Goal: Information Seeking & Learning: Learn about a topic

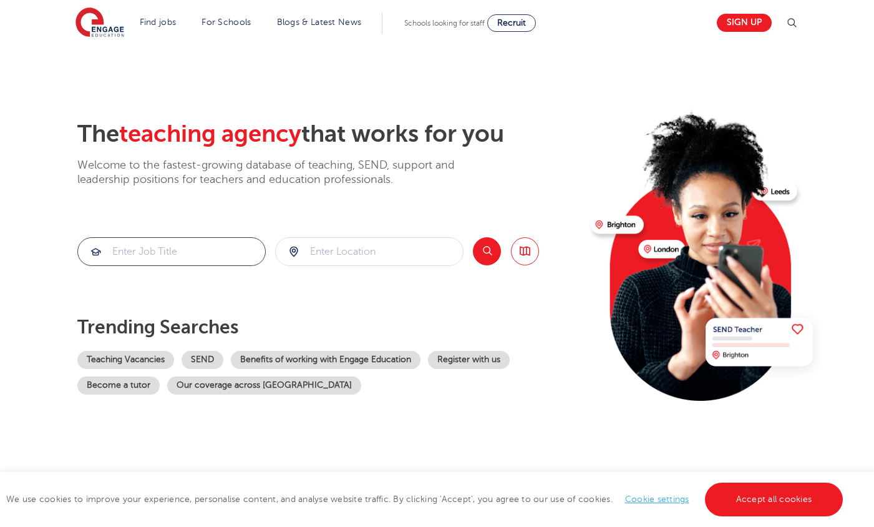
click at [141, 252] on input "search" at bounding box center [171, 251] width 187 height 27
click at [135, 362] on link "Teaching Vacancies" at bounding box center [125, 360] width 97 height 18
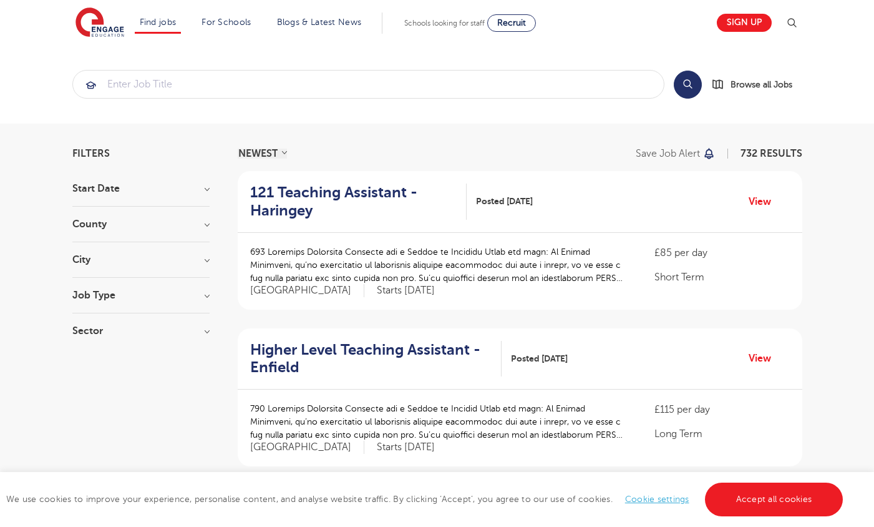
click at [155, 263] on h3 "City" at bounding box center [140, 260] width 137 height 10
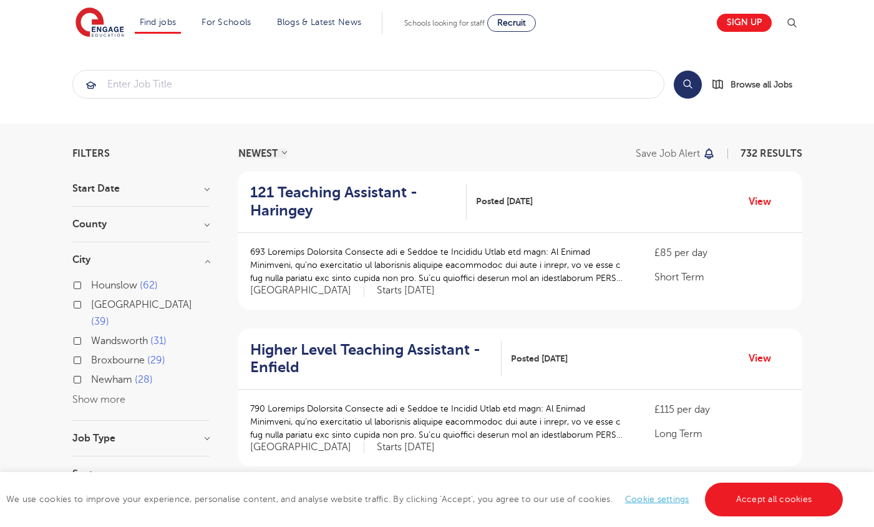
click at [87, 394] on button "Show more" at bounding box center [98, 399] width 53 height 11
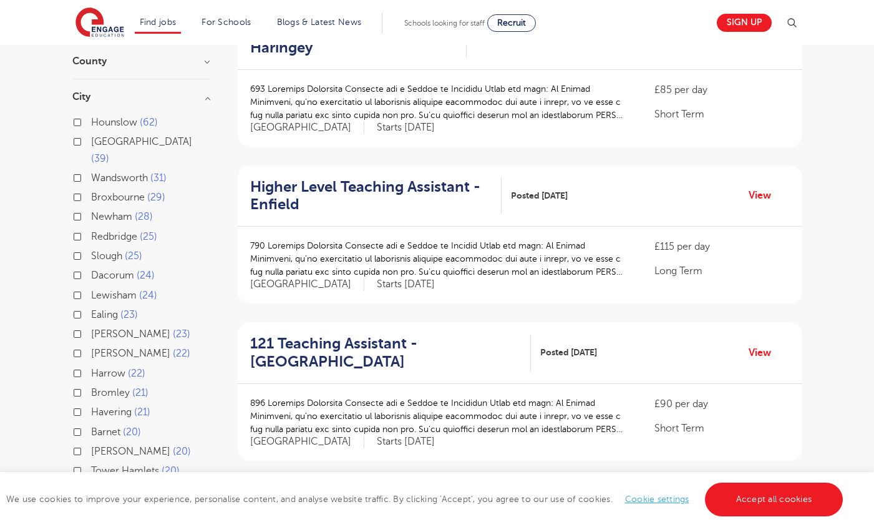
scroll to position [187, 0]
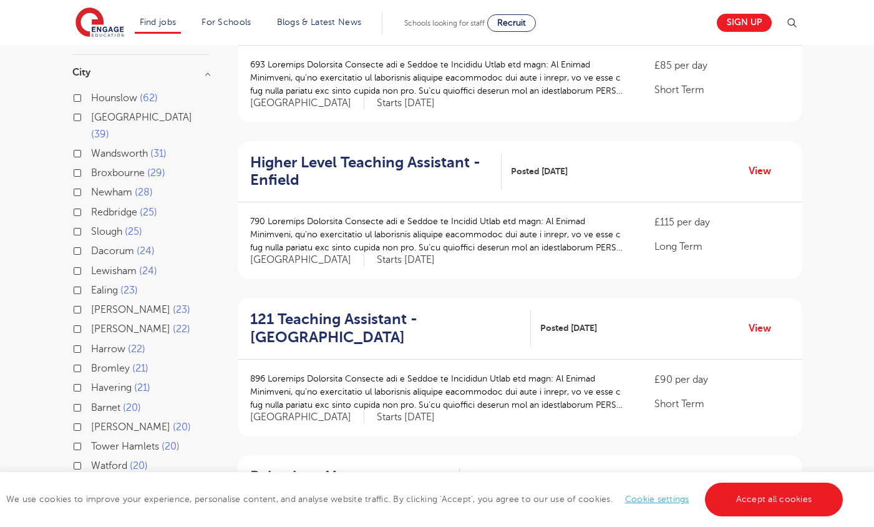
click at [91, 341] on label "Harrow 22" at bounding box center [118, 349] width 54 height 16
click at [91, 343] on input "Harrow 22" at bounding box center [95, 347] width 8 height 8
checkbox input "true"
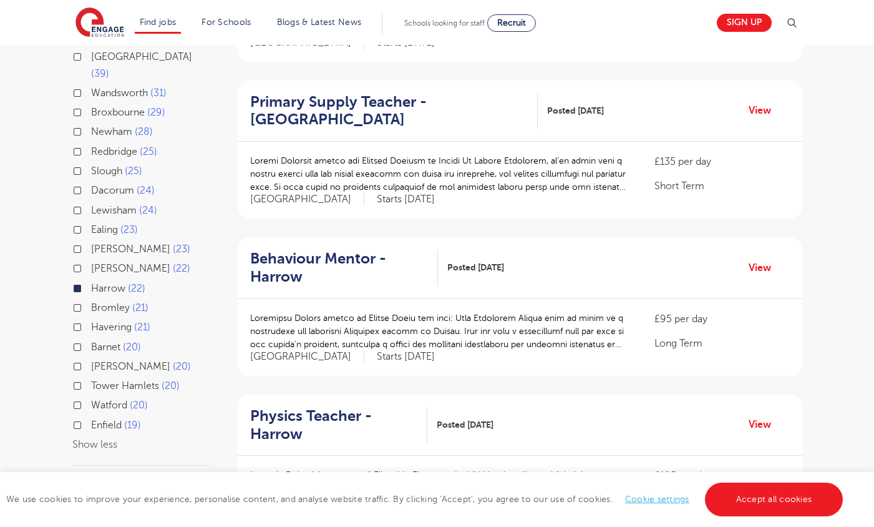
scroll to position [250, 0]
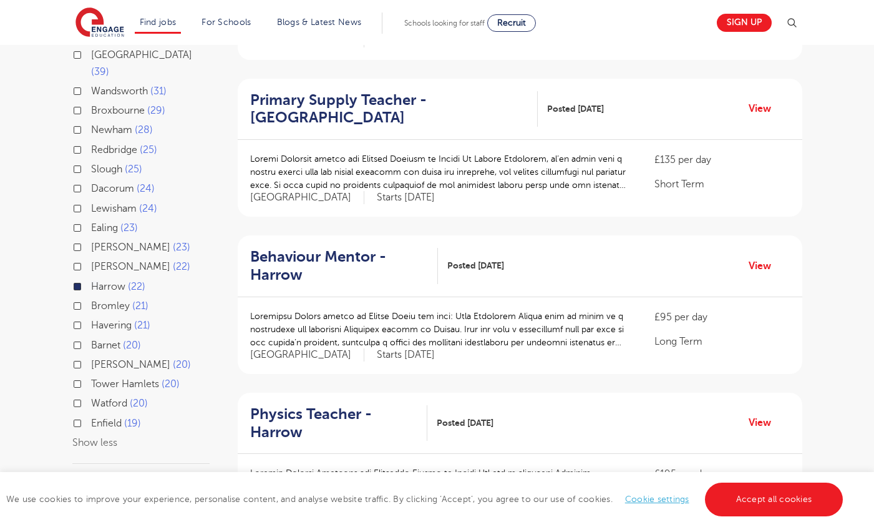
click at [91, 395] on label "Watford 20" at bounding box center [119, 403] width 57 height 16
click at [91, 397] on input "Watford 20" at bounding box center [95, 401] width 8 height 8
checkbox input "true"
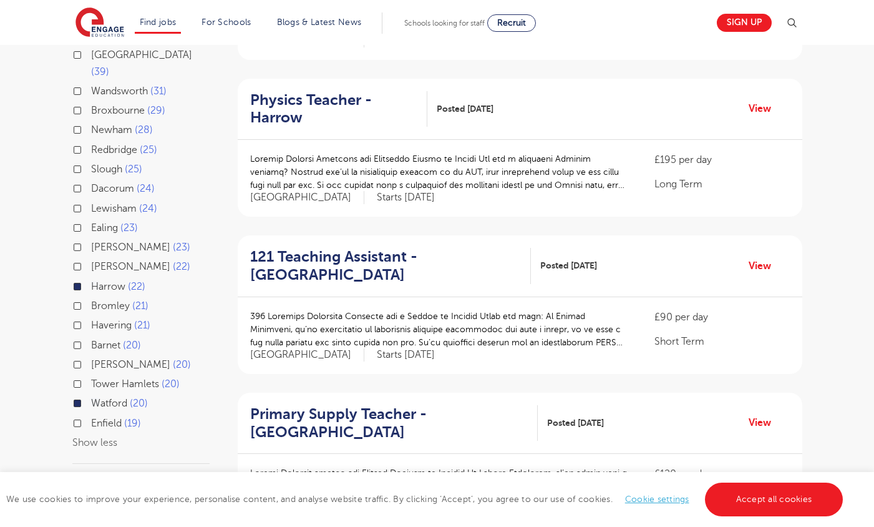
click at [91, 180] on label "Dacorum 24" at bounding box center [123, 188] width 64 height 16
click at [91, 183] on input "Dacorum 24" at bounding box center [95, 187] width 8 height 8
checkbox input "true"
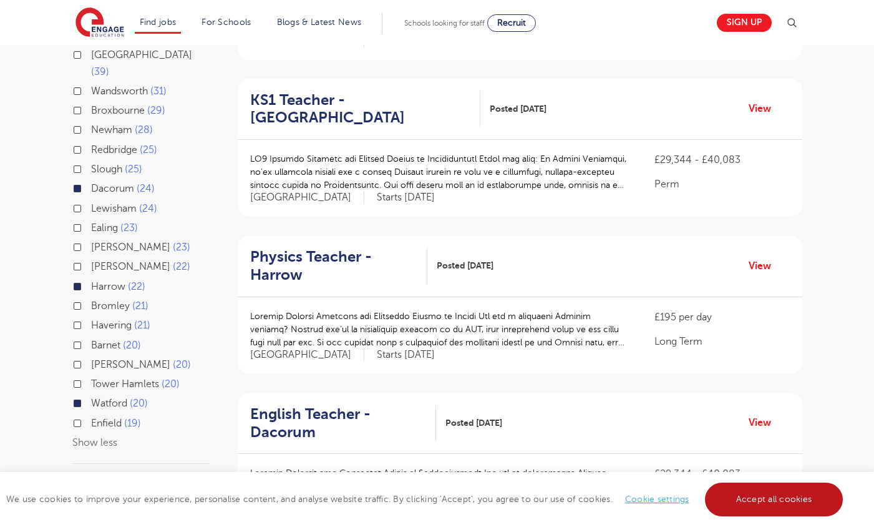
click at [772, 506] on link "Accept all cookies" at bounding box center [774, 499] width 138 height 34
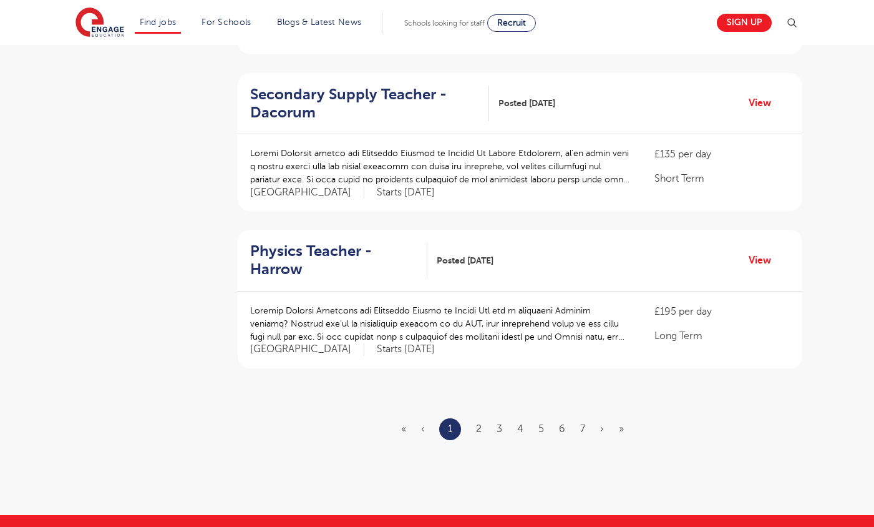
scroll to position [1372, 0]
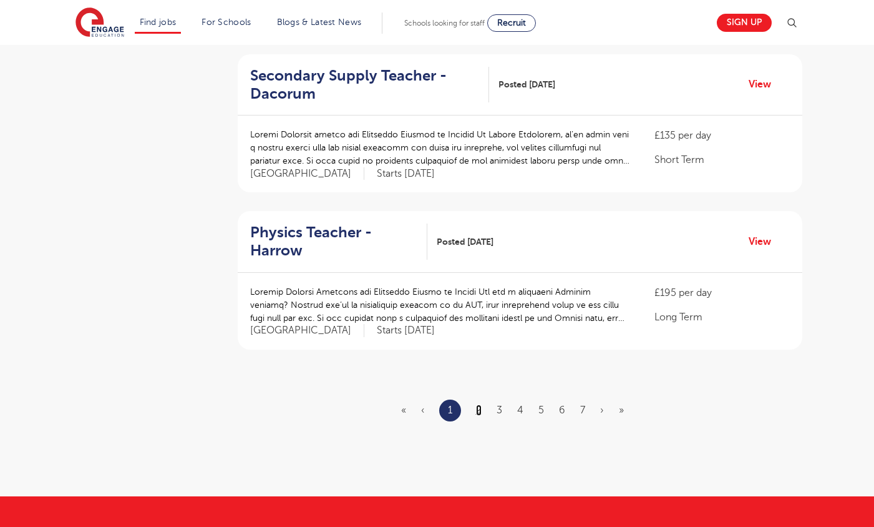
click at [479, 404] on link "2" at bounding box center [479, 409] width 6 height 11
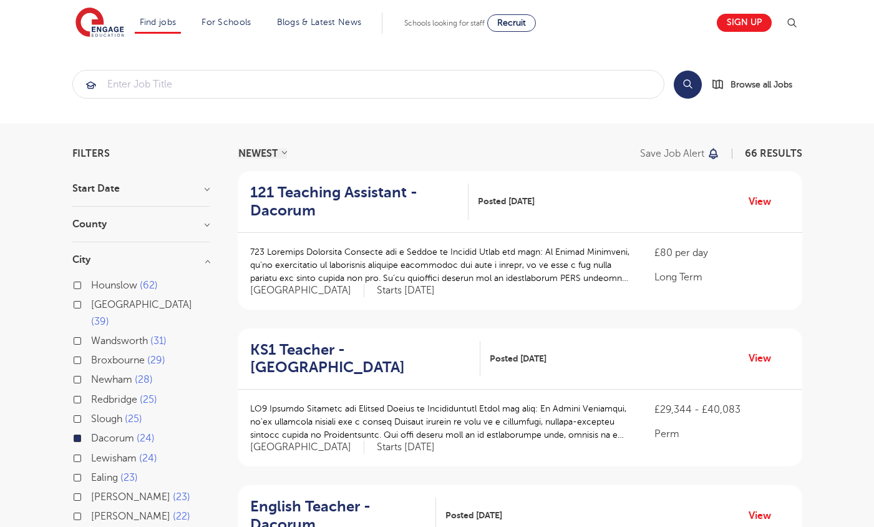
click at [206, 226] on h3 "County" at bounding box center [140, 224] width 137 height 10
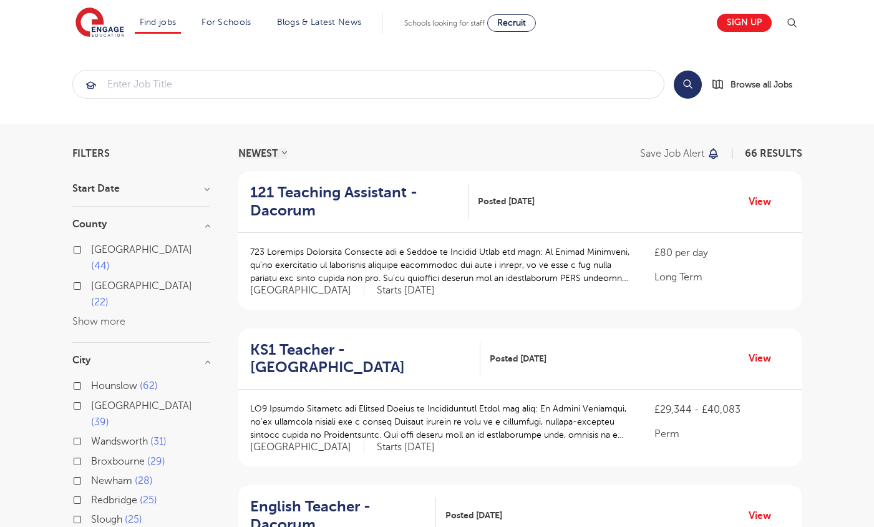
click at [138, 249] on span "Hertfordshire" at bounding box center [141, 249] width 101 height 11
click at [99, 249] on input "Hertfordshire 44" at bounding box center [95, 248] width 8 height 8
checkbox input "true"
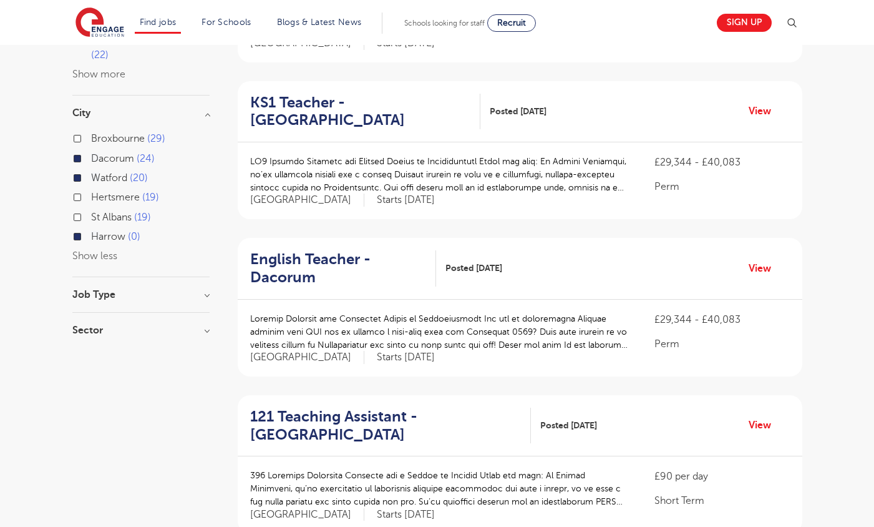
scroll to position [312, 0]
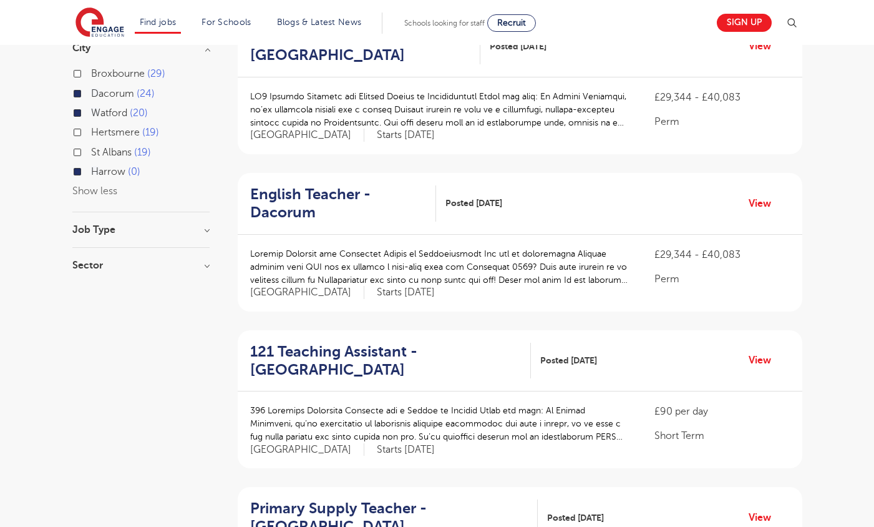
click at [203, 260] on h3 "Sector" at bounding box center [140, 265] width 137 height 10
click at [206, 225] on h3 "Job Type" at bounding box center [140, 230] width 137 height 10
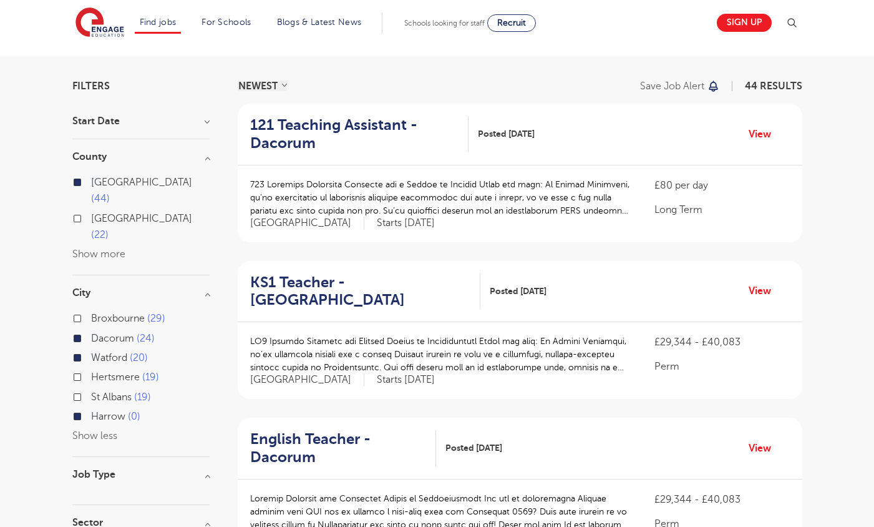
scroll to position [0, 0]
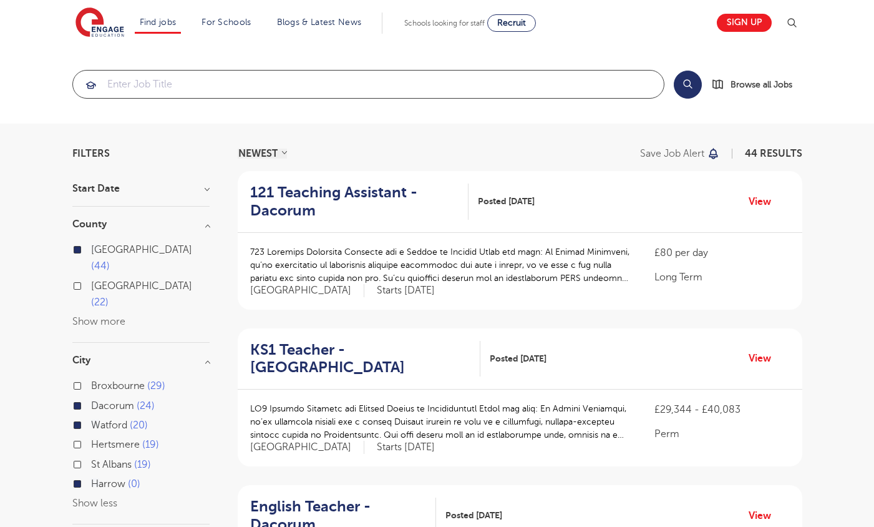
click at [167, 93] on input "search" at bounding box center [368, 83] width 591 height 27
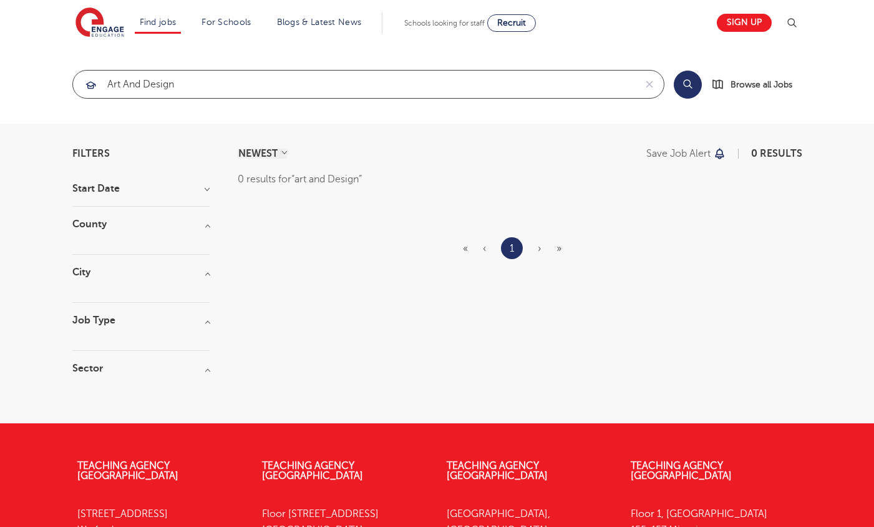
drag, startPoint x: 142, startPoint y: 83, endPoint x: 124, endPoint y: 84, distance: 17.5
click at [124, 84] on input "art and Design" at bounding box center [354, 83] width 562 height 27
click at [190, 84] on input "art & Design" at bounding box center [354, 83] width 562 height 27
click button "Submit" at bounding box center [0, 0] width 0 height 0
drag, startPoint x: 163, startPoint y: 84, endPoint x: 87, endPoint y: 84, distance: 76.1
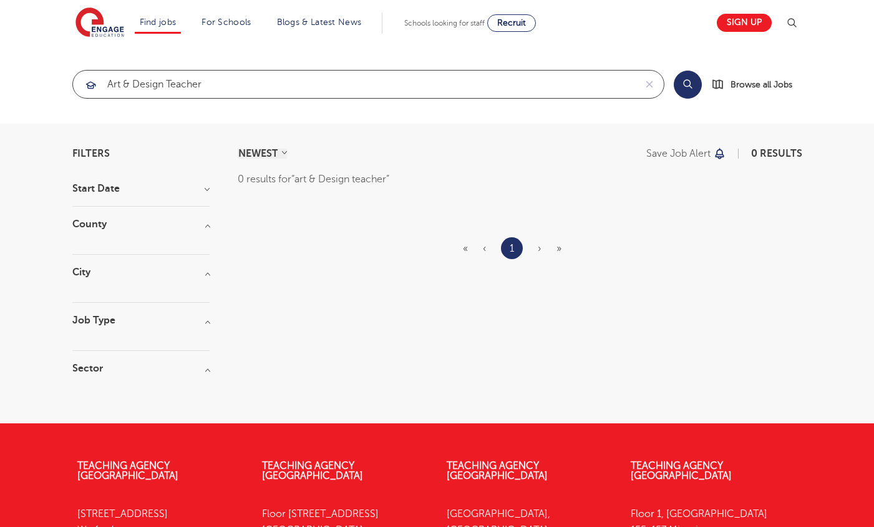
click at [87, 84] on div "art & Design teacher" at bounding box center [354, 83] width 562 height 27
type input "Photography teacher"
click button "Submit" at bounding box center [0, 0] width 0 height 0
click at [201, 221] on h3 "County" at bounding box center [140, 224] width 137 height 10
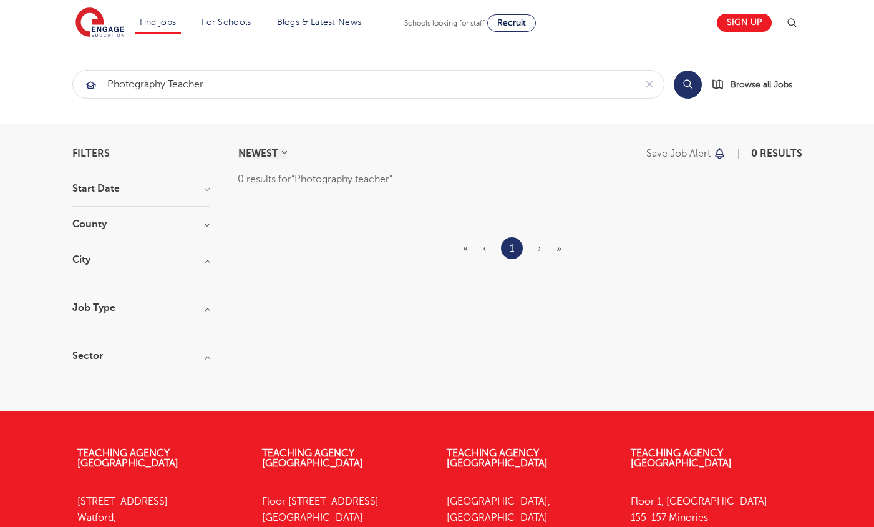
click at [200, 231] on div "County" at bounding box center [140, 230] width 137 height 23
click at [202, 268] on div at bounding box center [140, 271] width 137 height 12
click at [203, 87] on input "Photography teacher" at bounding box center [354, 83] width 562 height 27
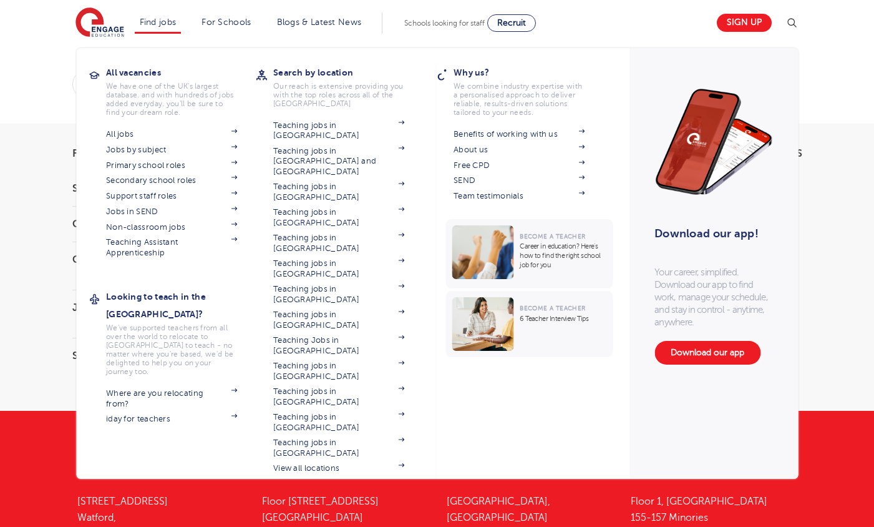
click at [170, 27] on li "Find jobs All vacancies We have one of the UK's largest database. and with hund…" at bounding box center [158, 22] width 47 height 21
click at [150, 150] on link "Jobs by subject" at bounding box center [171, 150] width 131 height 10
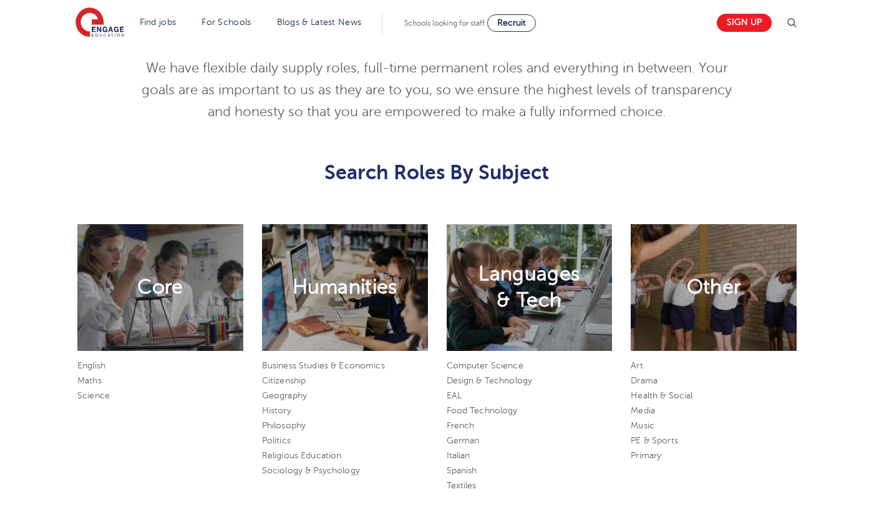
scroll to position [561, 0]
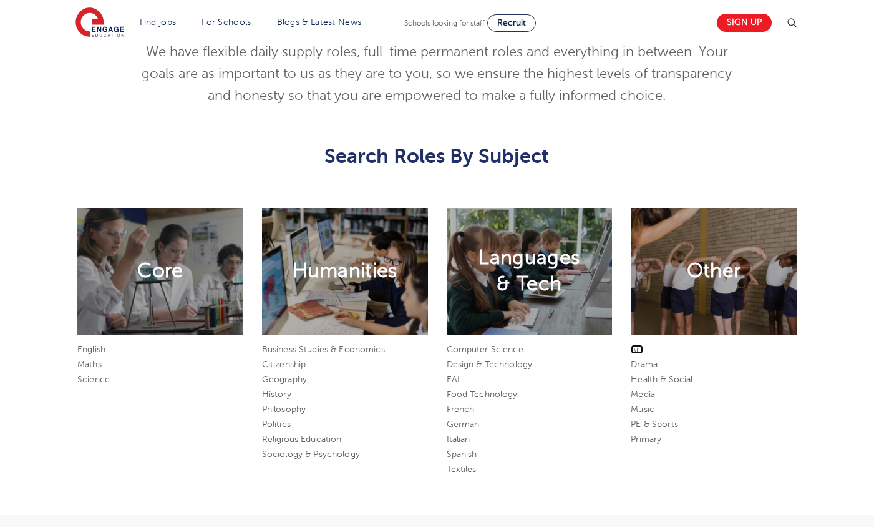
click at [638, 352] on link "Art" at bounding box center [637, 348] width 12 height 9
click at [653, 394] on link "Media" at bounding box center [643, 393] width 24 height 9
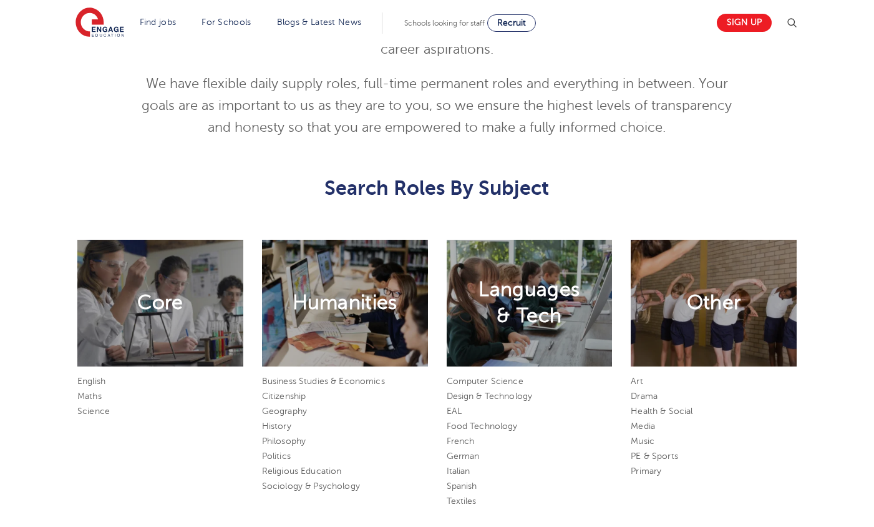
scroll to position [499, 0]
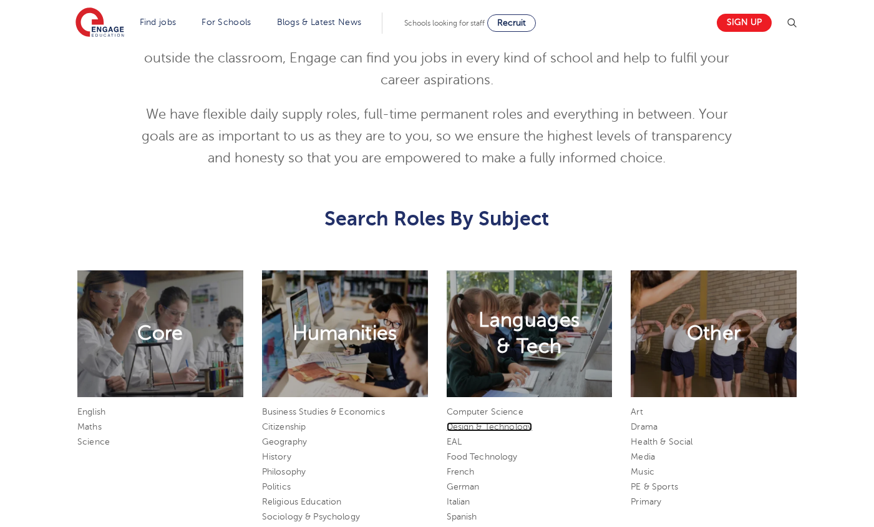
click at [481, 425] on link "Design & Technology" at bounding box center [490, 426] width 86 height 9
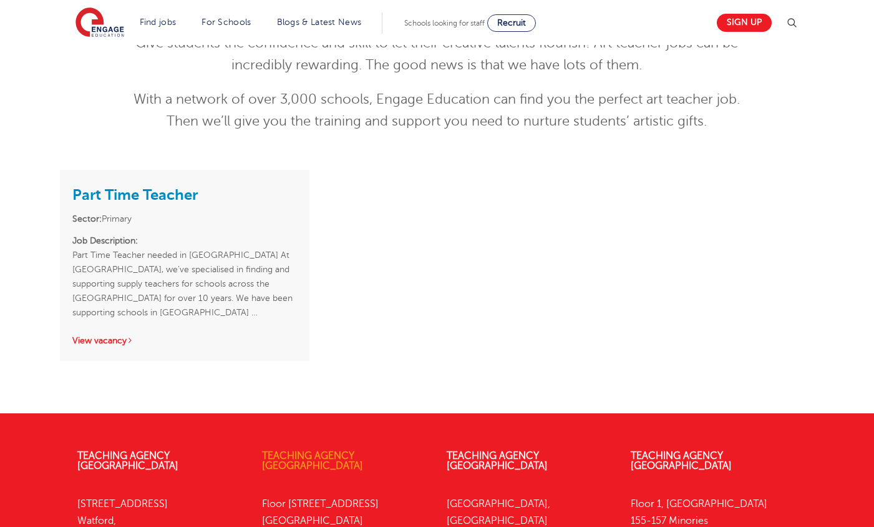
scroll to position [112, 0]
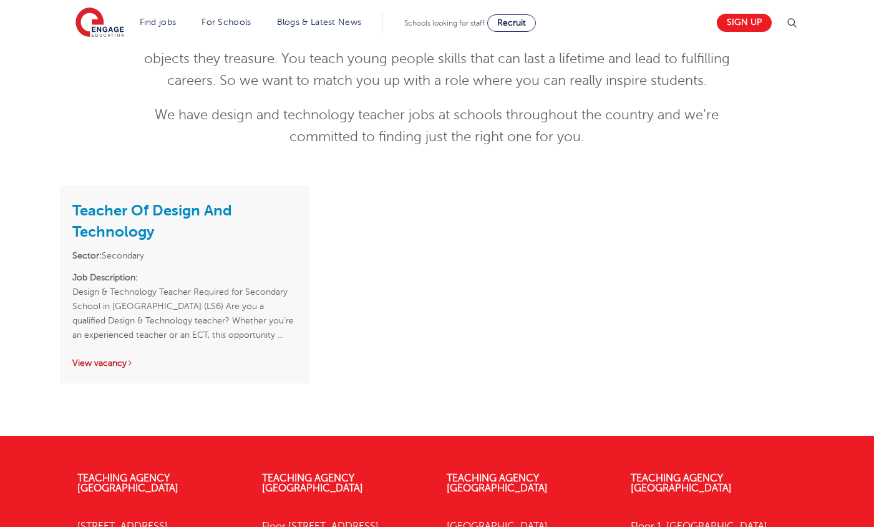
click at [84, 364] on link "View vacancy" at bounding box center [102, 362] width 61 height 9
click at [119, 224] on link "Teacher Of Design And Technology" at bounding box center [152, 220] width 160 height 39
